Goal: Task Accomplishment & Management: Complete application form

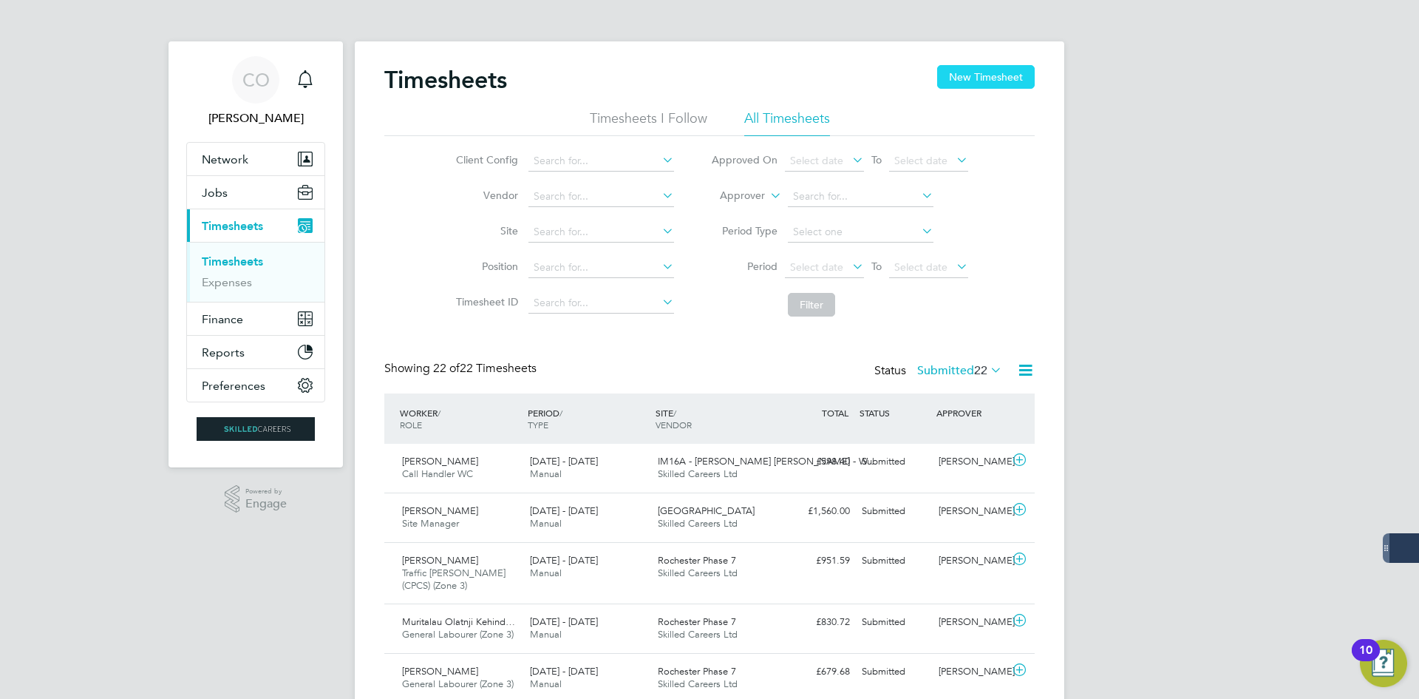
click at [946, 75] on button "New Timesheet" at bounding box center [986, 77] width 98 height 24
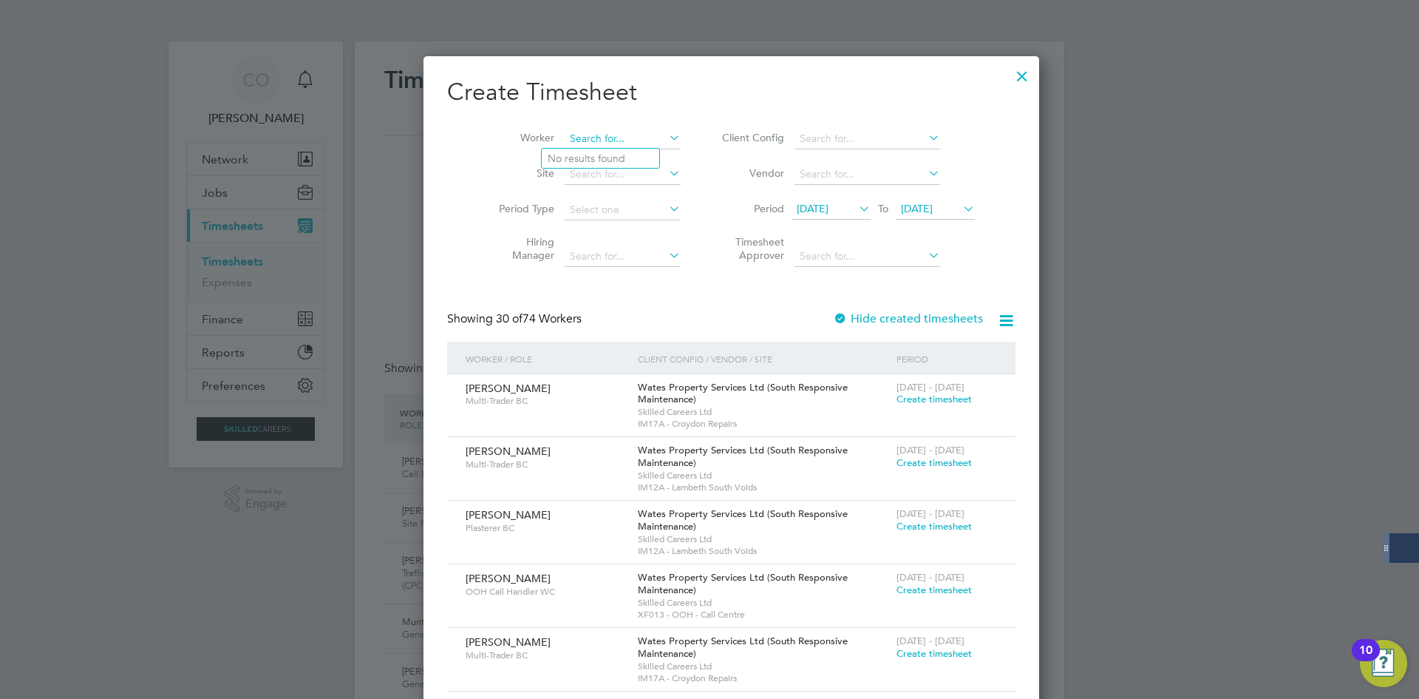
click at [606, 133] on input at bounding box center [623, 139] width 116 height 21
click at [615, 152] on li "[PERSON_NAME] on" at bounding box center [611, 159] width 139 height 20
type input "[PERSON_NAME]"
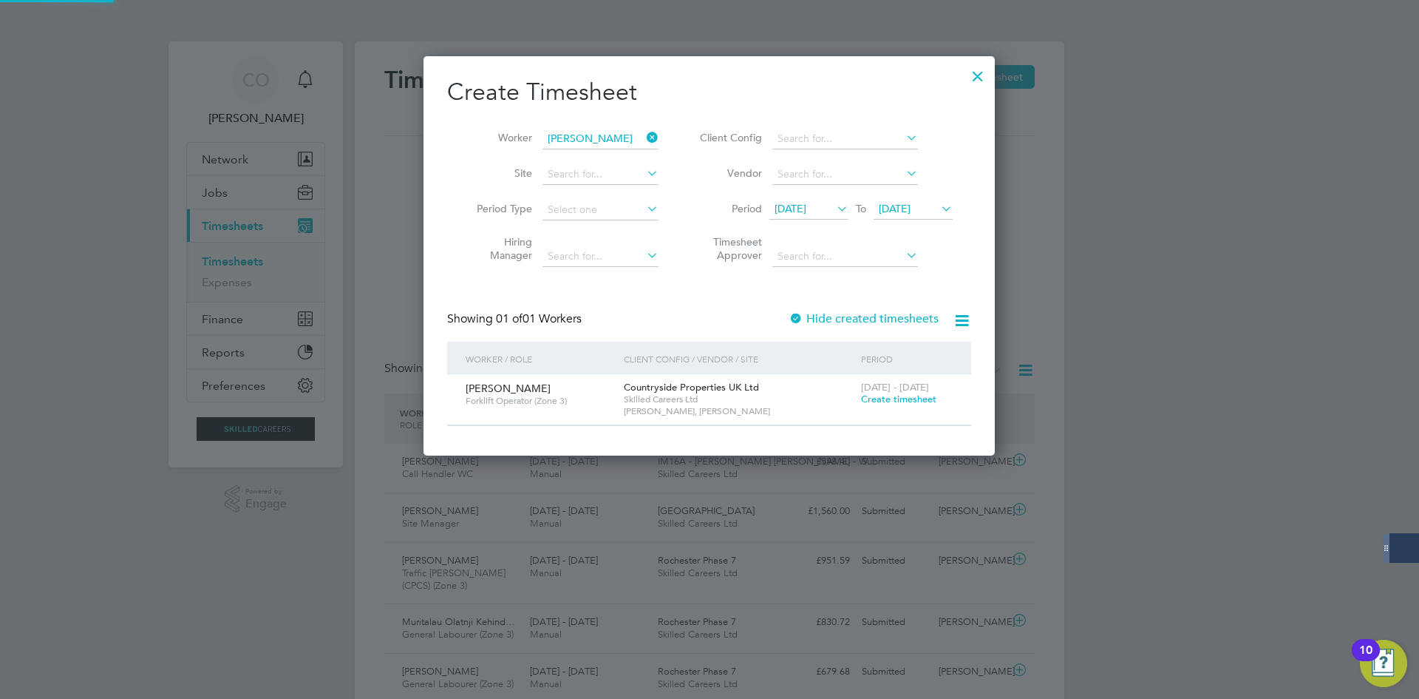
click at [825, 327] on div "Showing 01 of 01 Workers Hide created timesheets" at bounding box center [709, 326] width 524 height 30
click at [825, 322] on label "Hide created timesheets" at bounding box center [864, 318] width 150 height 15
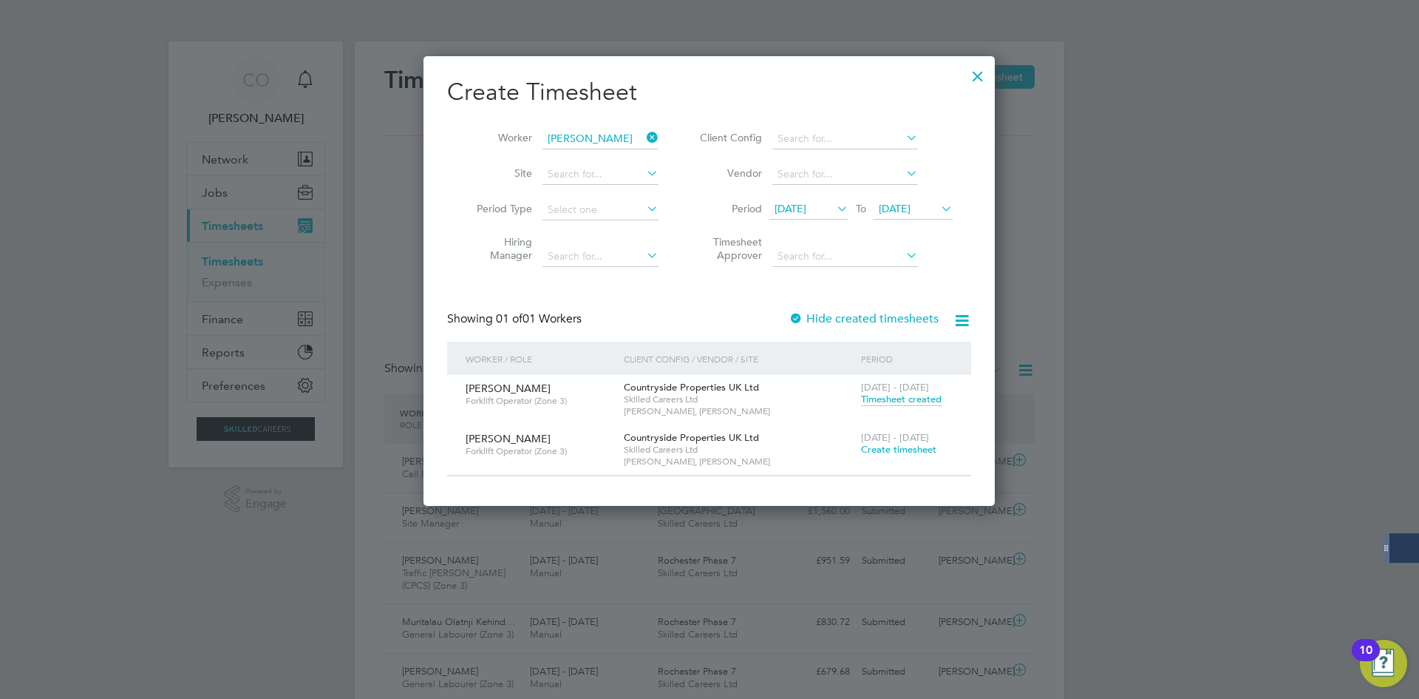
click at [894, 449] on span "Create timesheet" at bounding box center [898, 449] width 75 height 13
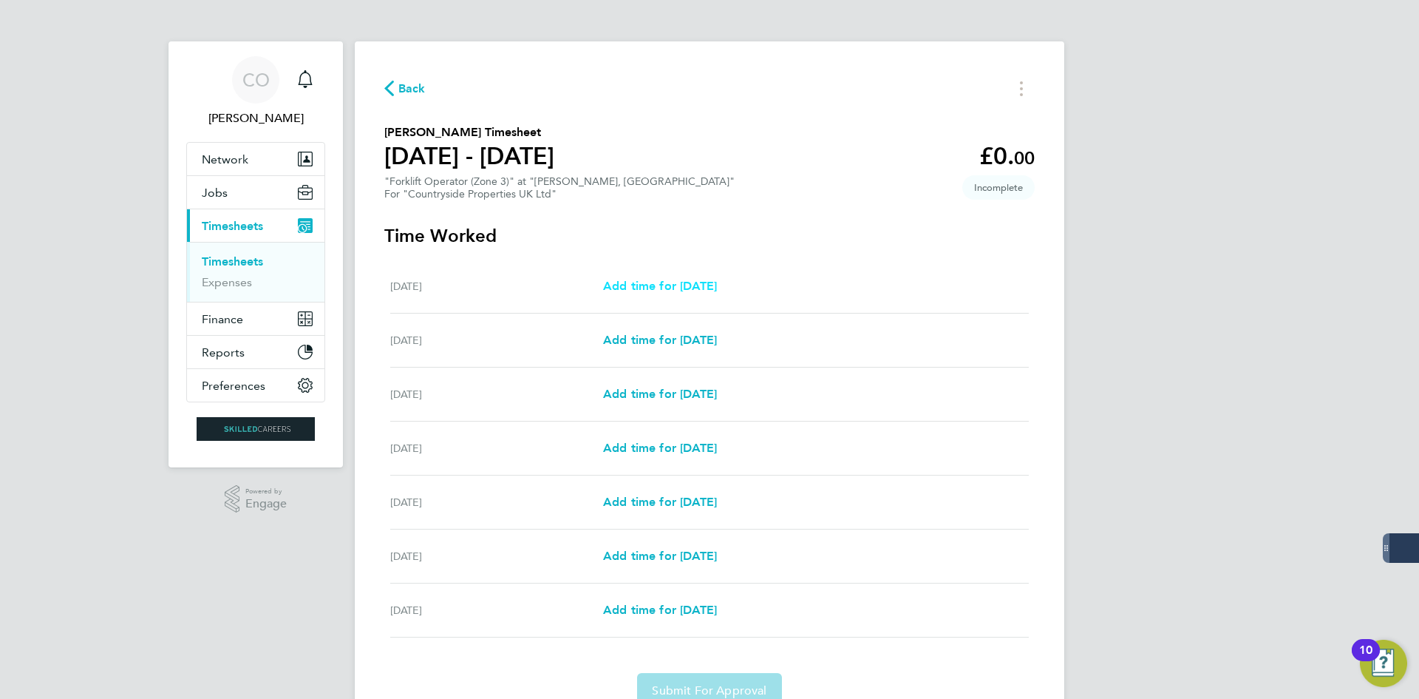
click at [702, 288] on span "Add time for [DATE]" at bounding box center [660, 286] width 114 height 14
select select "30"
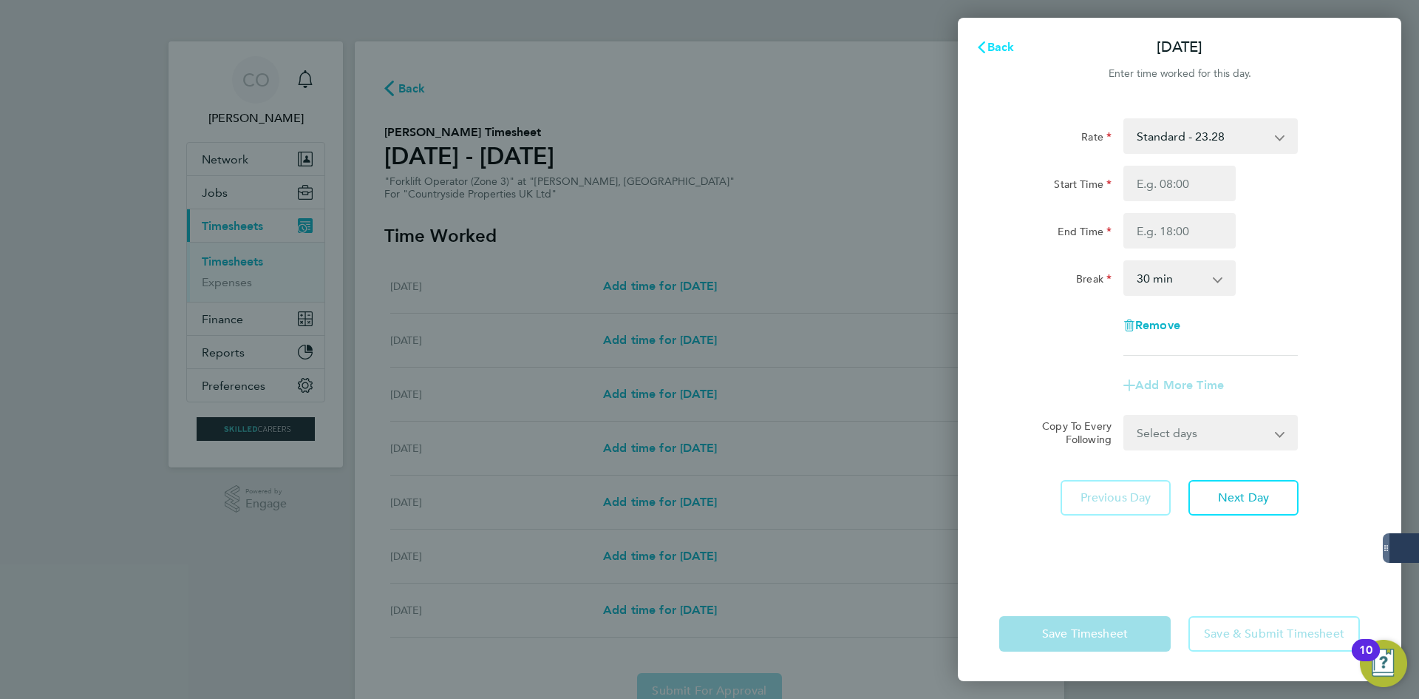
click at [991, 49] on span "Back" at bounding box center [1001, 47] width 27 height 14
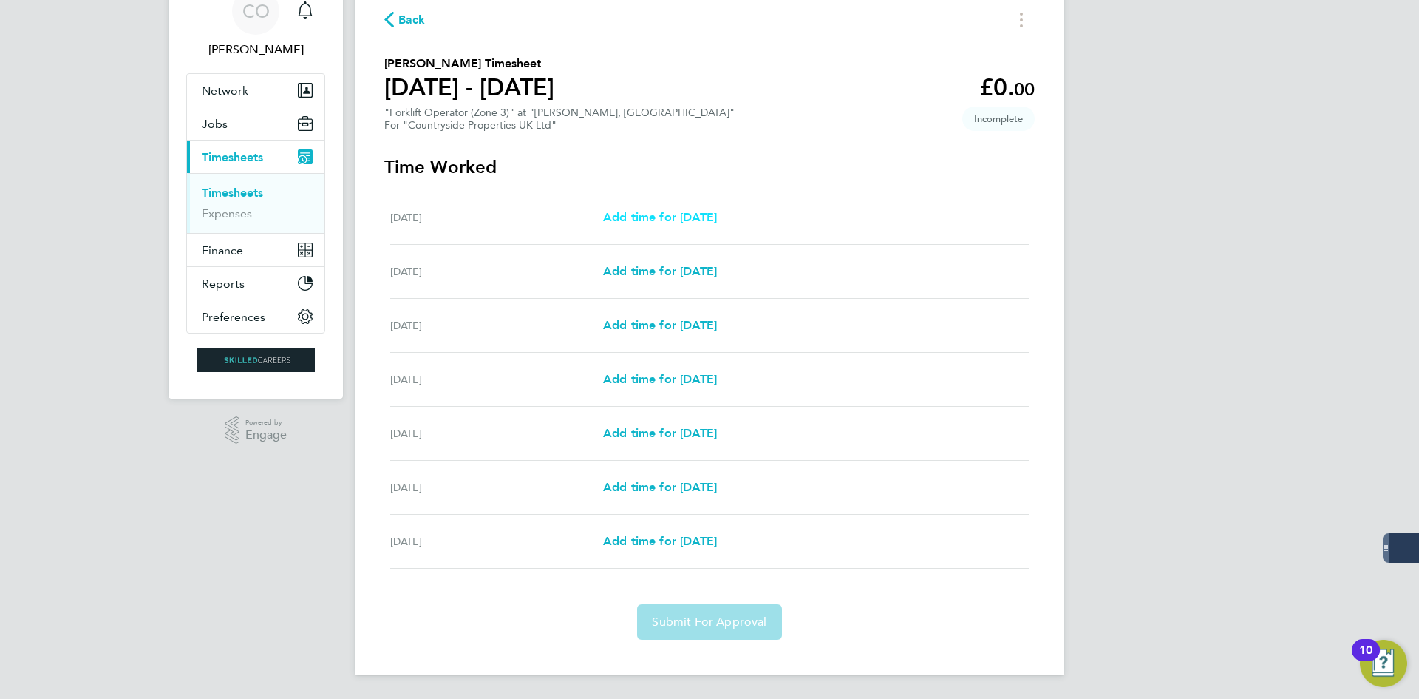
click at [688, 213] on span "Add time for [DATE]" at bounding box center [660, 217] width 114 height 14
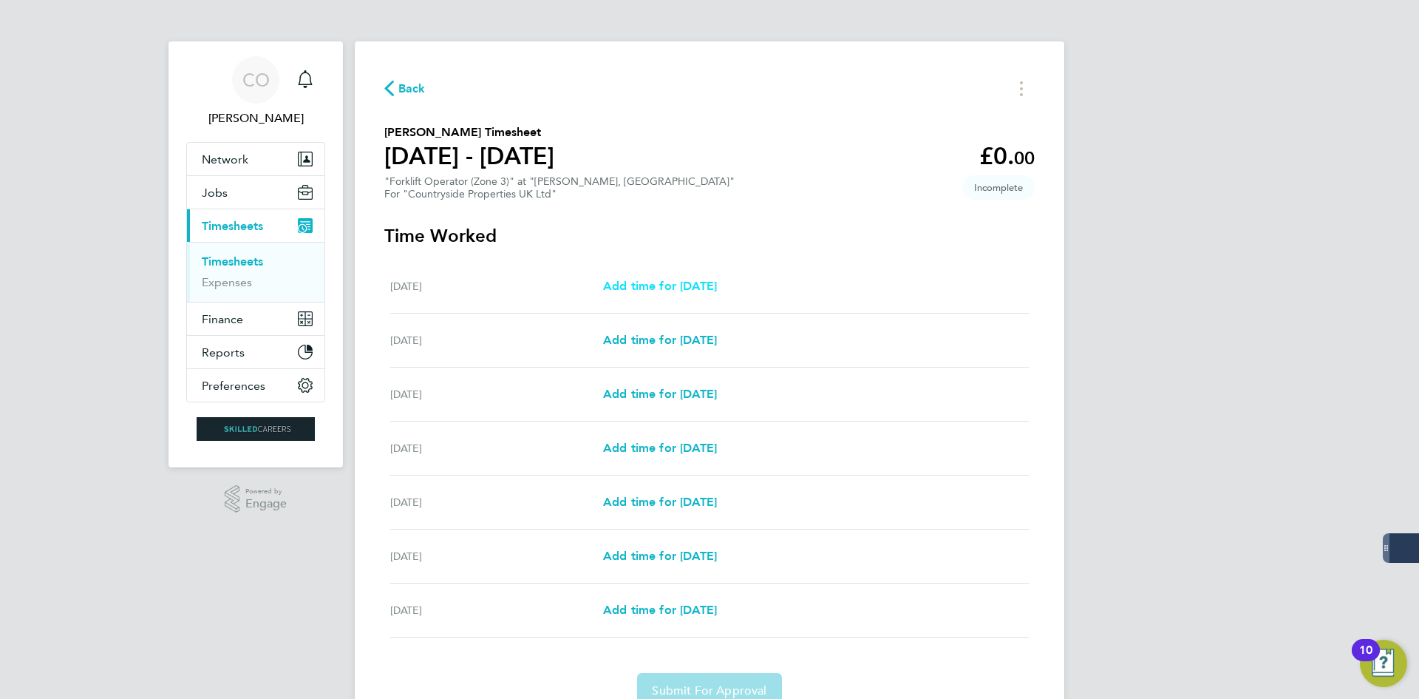
select select "30"
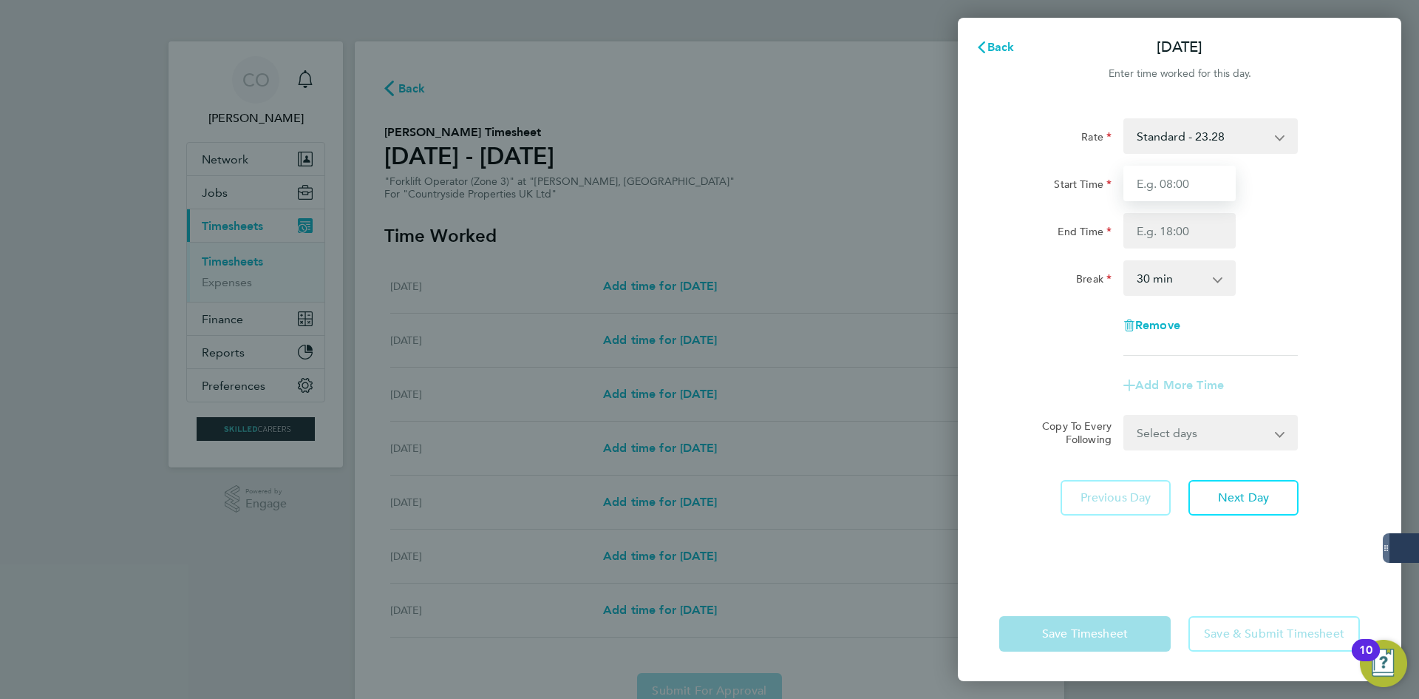
click at [1145, 183] on input "Start Time" at bounding box center [1180, 183] width 112 height 35
type input "07:00"
click at [1166, 232] on input "End Time" at bounding box center [1180, 230] width 112 height 35
type input "17:00"
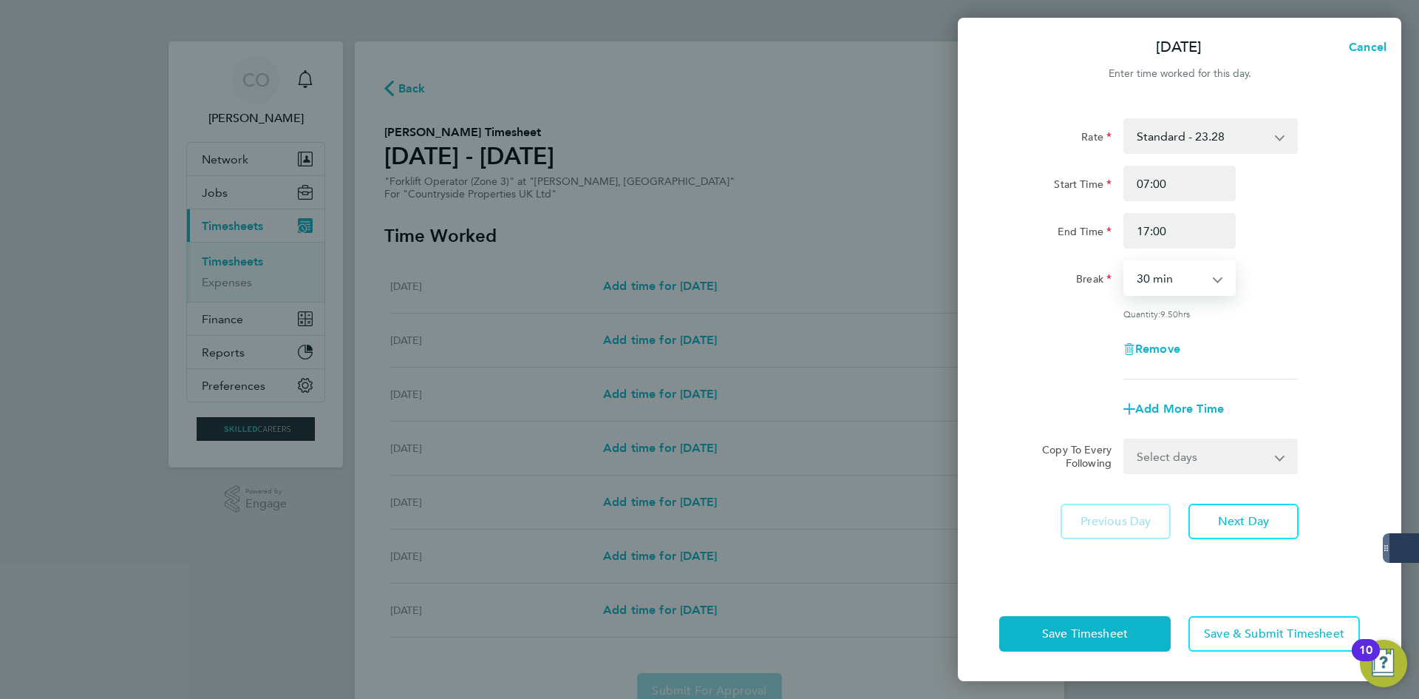
drag, startPoint x: 1173, startPoint y: 278, endPoint x: 1172, endPoint y: 289, distance: 11.2
click at [1173, 278] on select "0 min 15 min 30 min 45 min 60 min 75 min 90 min" at bounding box center [1171, 278] width 92 height 33
select select "60"
click at [1125, 262] on select "0 min 15 min 30 min 45 min 60 min 75 min 90 min" at bounding box center [1171, 278] width 92 height 33
click at [1201, 458] on select "Select days Day Weekday (Mon-Fri) Weekend (Sat-Sun) [DATE] [DATE] [DATE] [DATE]…" at bounding box center [1202, 456] width 155 height 33
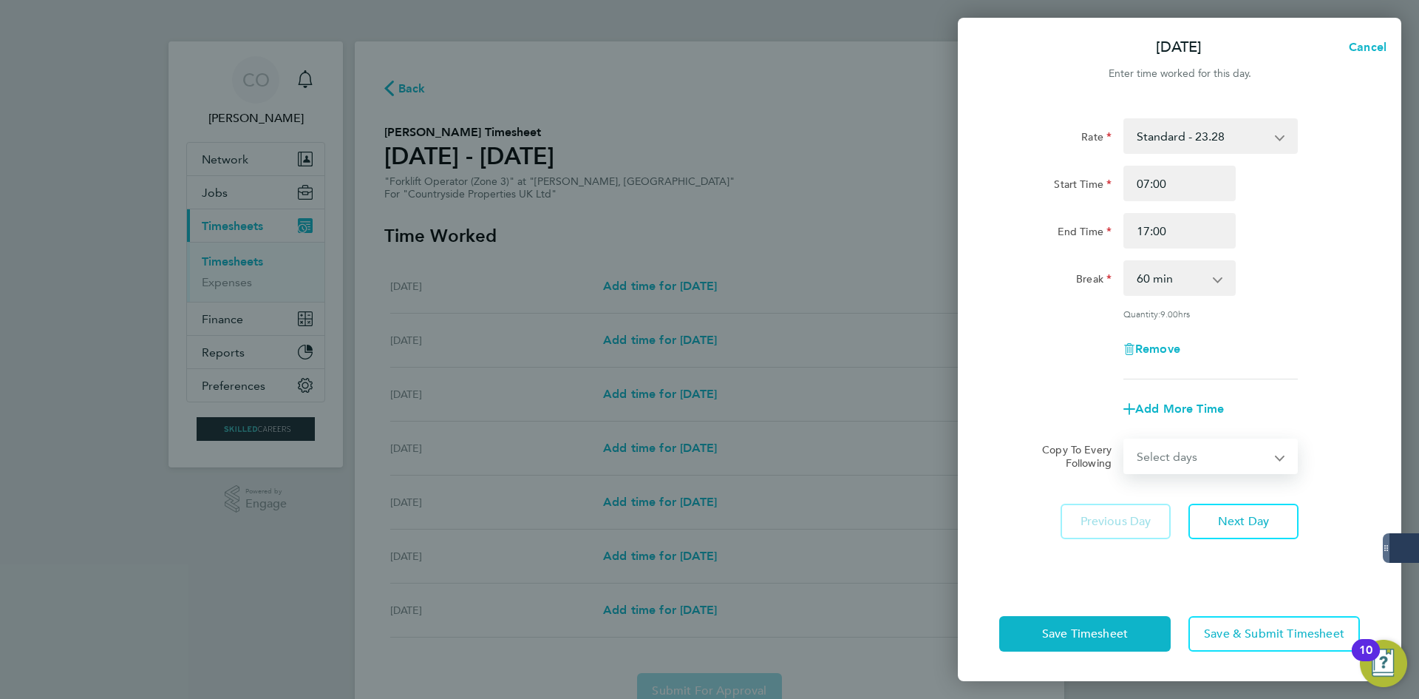
select select "WEEKDAY"
click at [1125, 440] on select "Select days Day Weekday (Mon-Fri) Weekend (Sat-Sun) [DATE] [DATE] [DATE] [DATE]…" at bounding box center [1202, 456] width 155 height 33
select select "[DATE]"
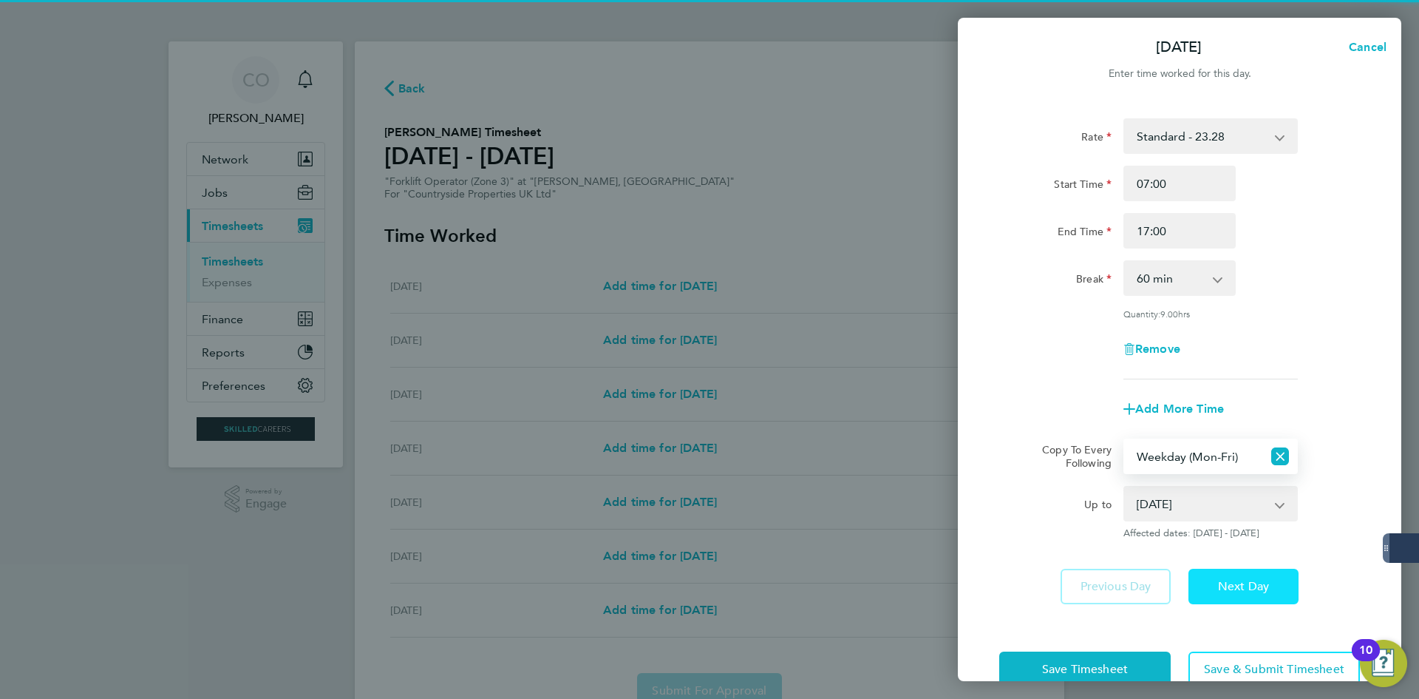
click at [1243, 576] on button "Next Day" at bounding box center [1244, 585] width 110 height 35
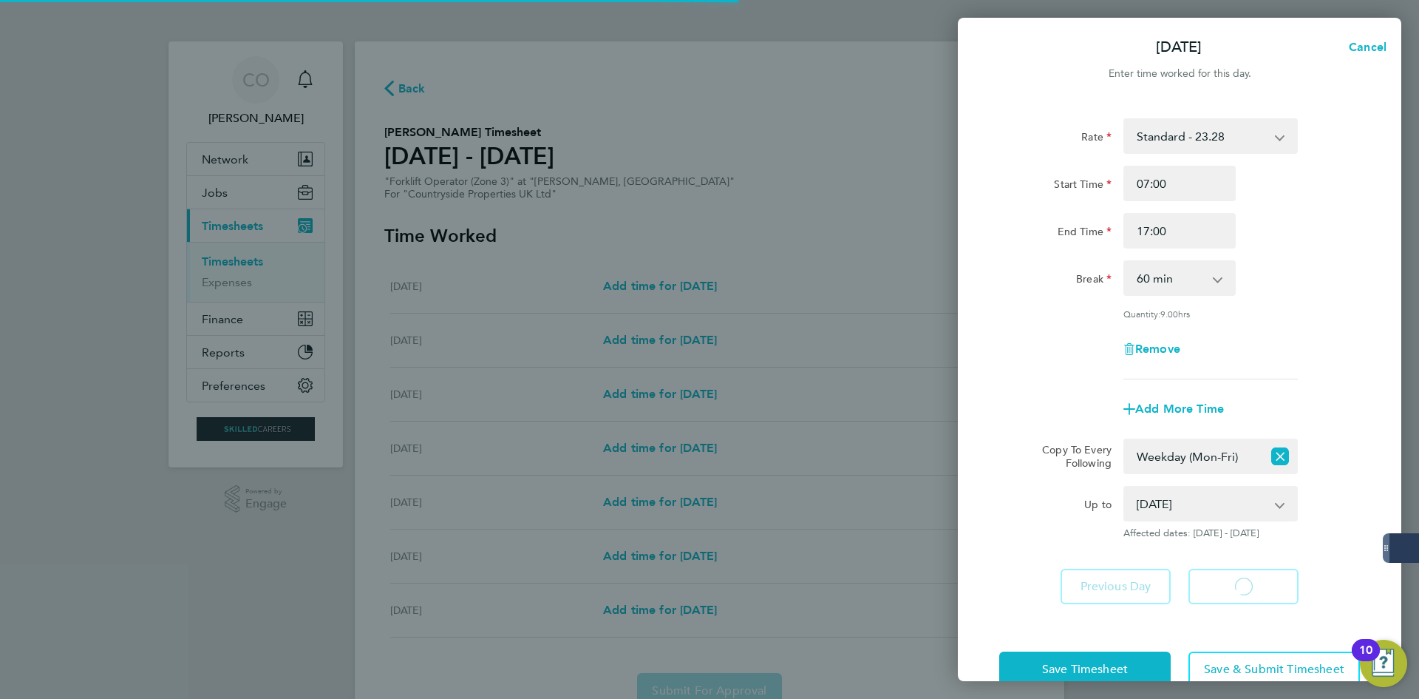
select select "60"
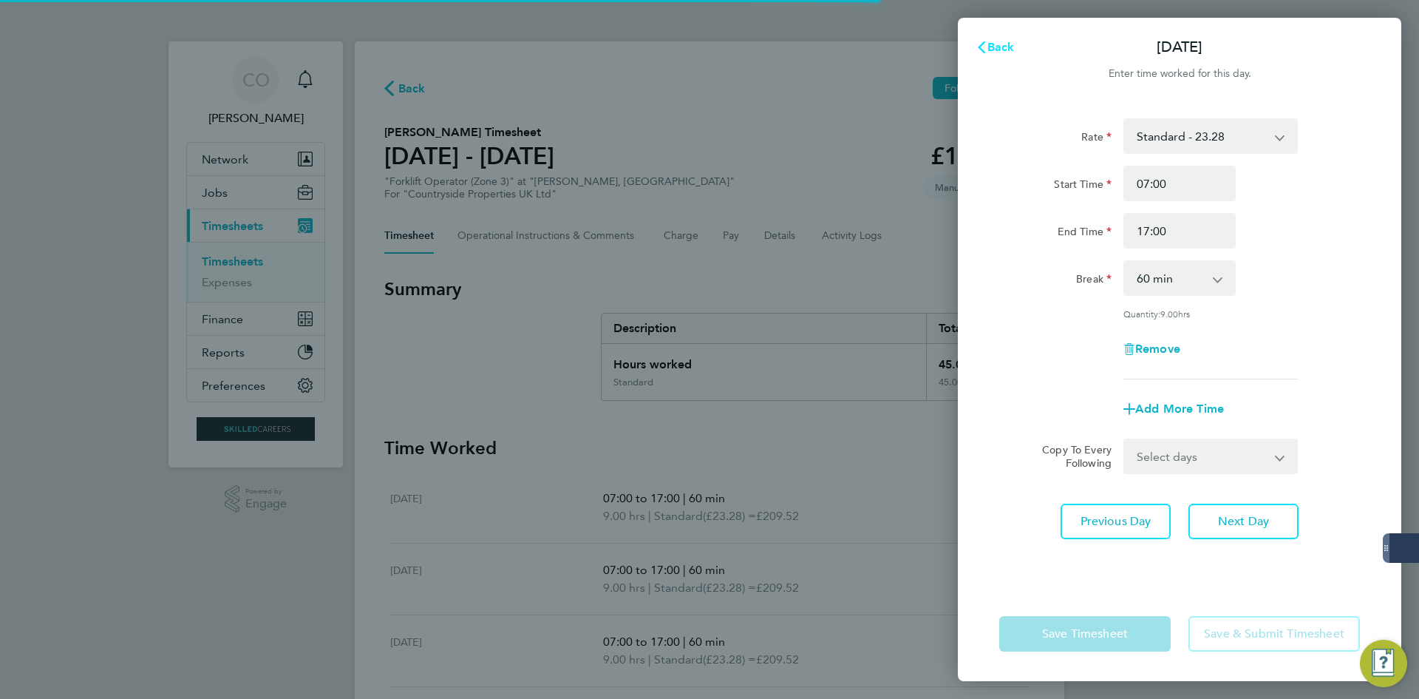
click at [1003, 48] on span "Back" at bounding box center [1001, 47] width 27 height 14
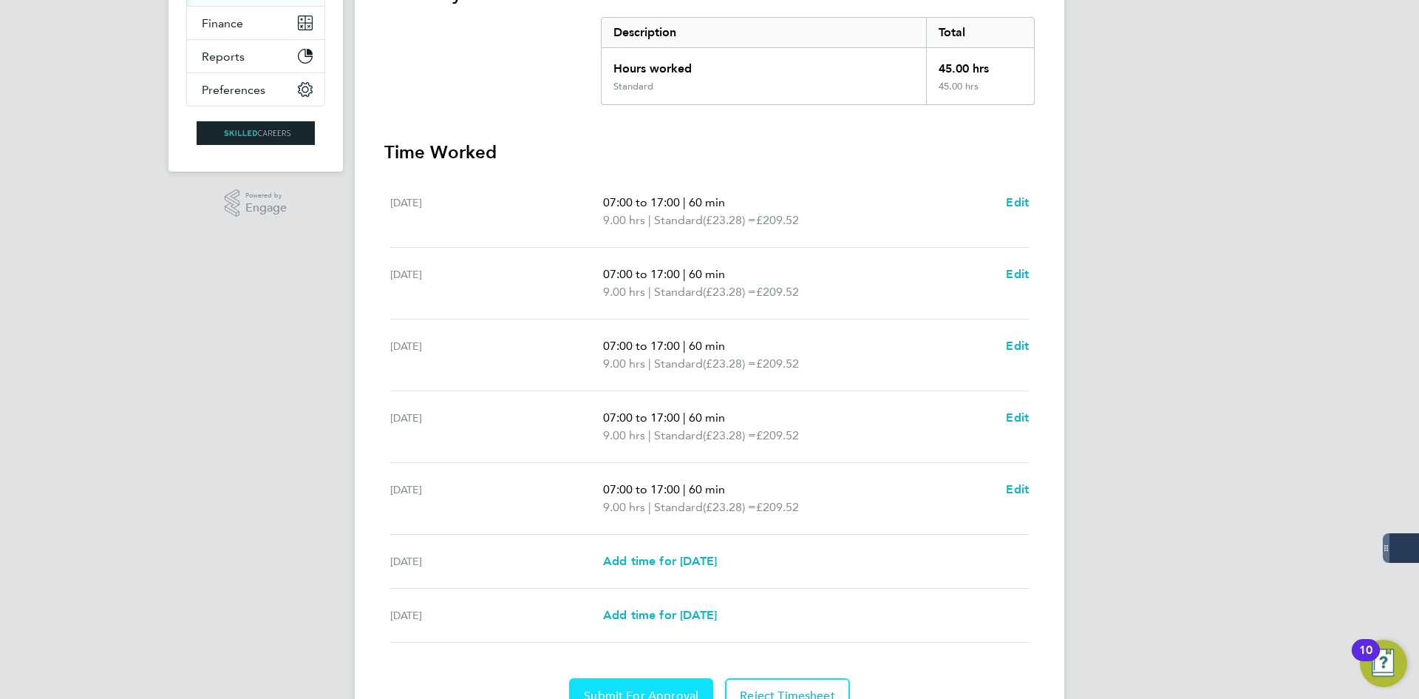
click at [670, 685] on button "Submit For Approval" at bounding box center [641, 695] width 144 height 35
